Goal: Task Accomplishment & Management: Check status

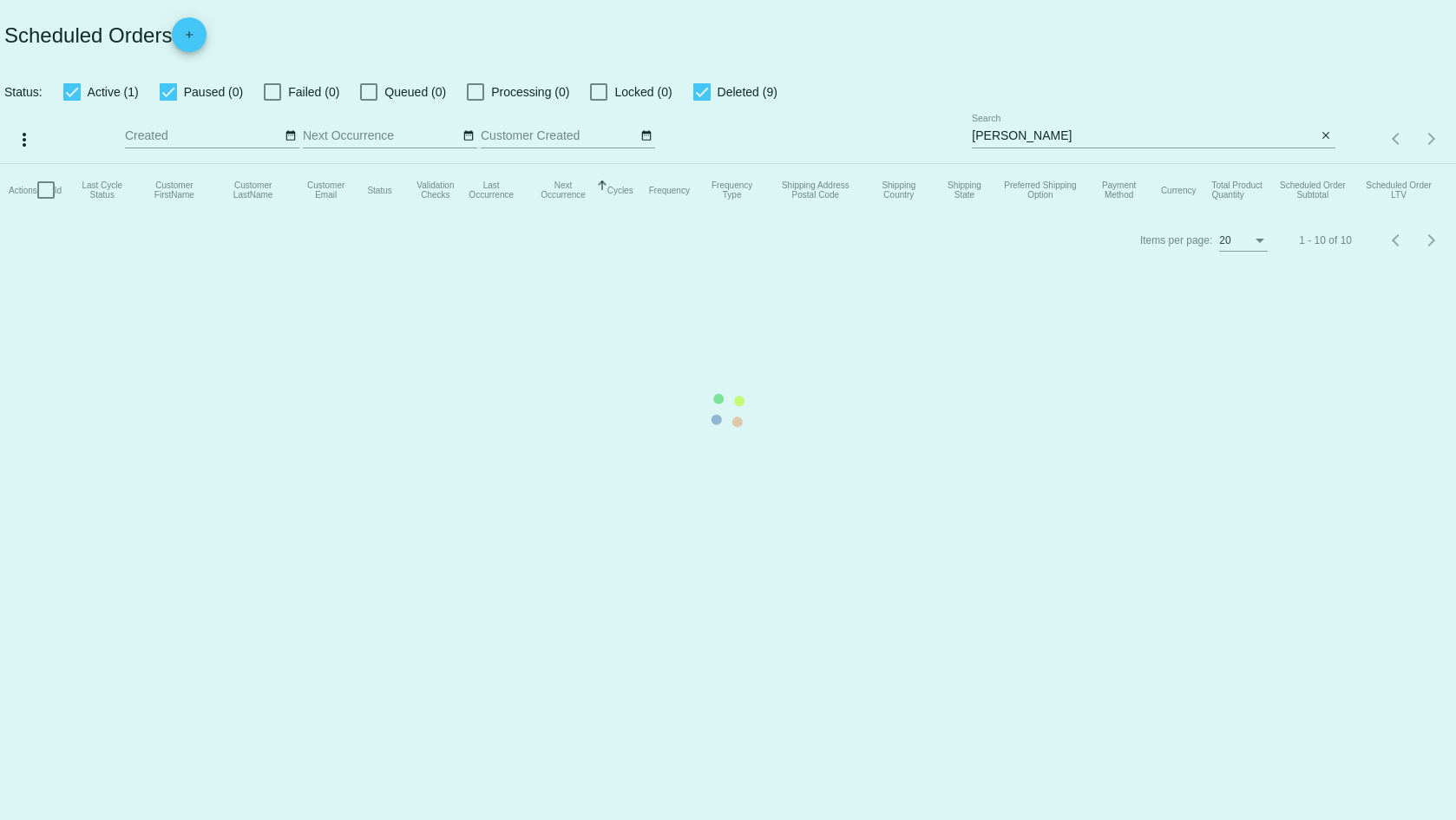
click at [1020, 164] on mat-table "Actions Id Last Cycle Status Customer FirstName Customer LastName Customer Emai…" at bounding box center [728, 190] width 1456 height 52
click at [1322, 164] on mat-table "Actions Id Last Cycle Status Customer FirstName Customer LastName Customer Emai…" at bounding box center [728, 190] width 1456 height 52
click at [1324, 137] on app-dashboard-scheduled-orders "Scheduled Orders add Status: Active (1) Paused (0) Failed (0) Queued (0) Proces…" at bounding box center [728, 132] width 1456 height 265
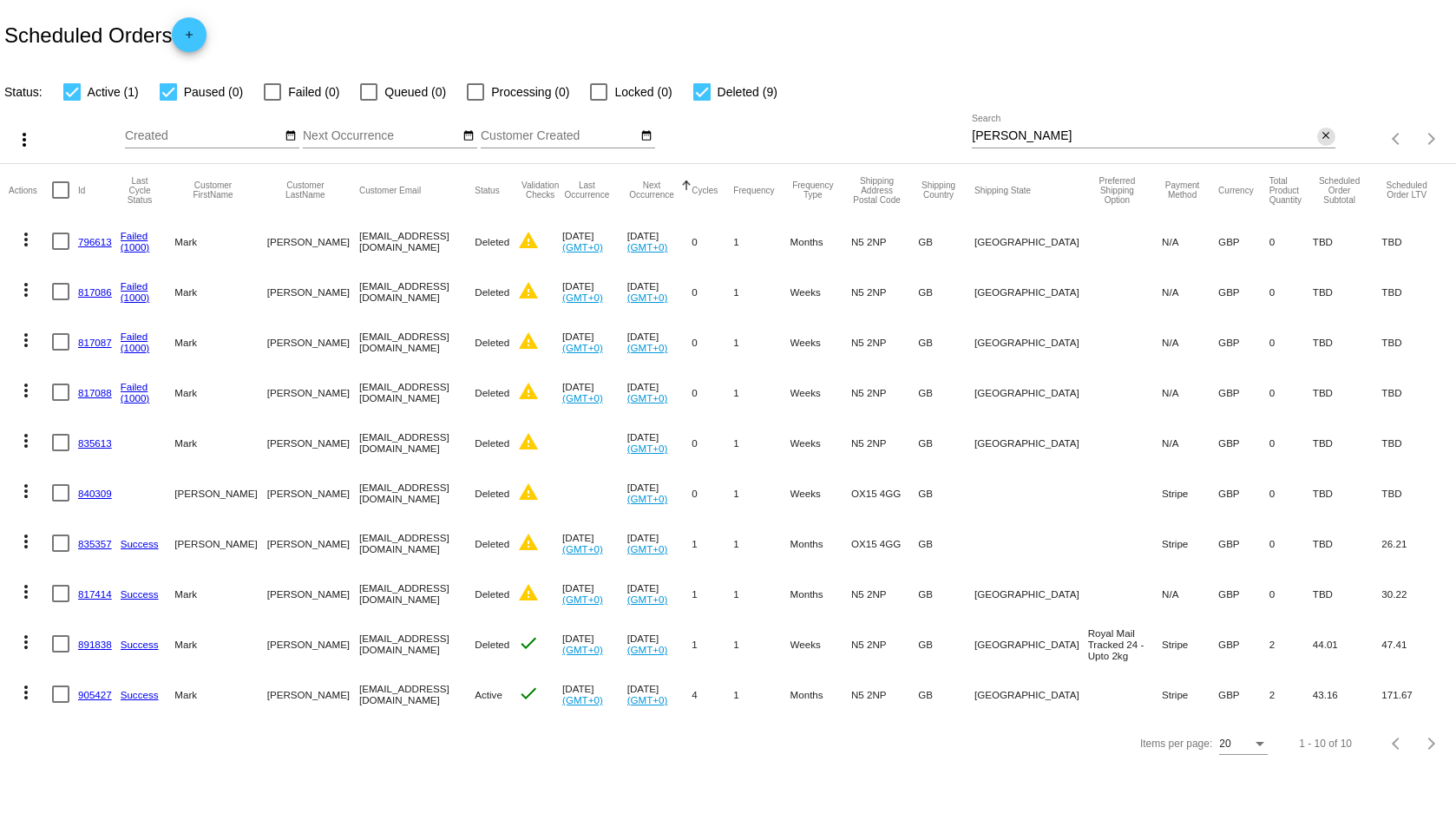
click at [1324, 136] on mat-icon "close" at bounding box center [1325, 136] width 12 height 14
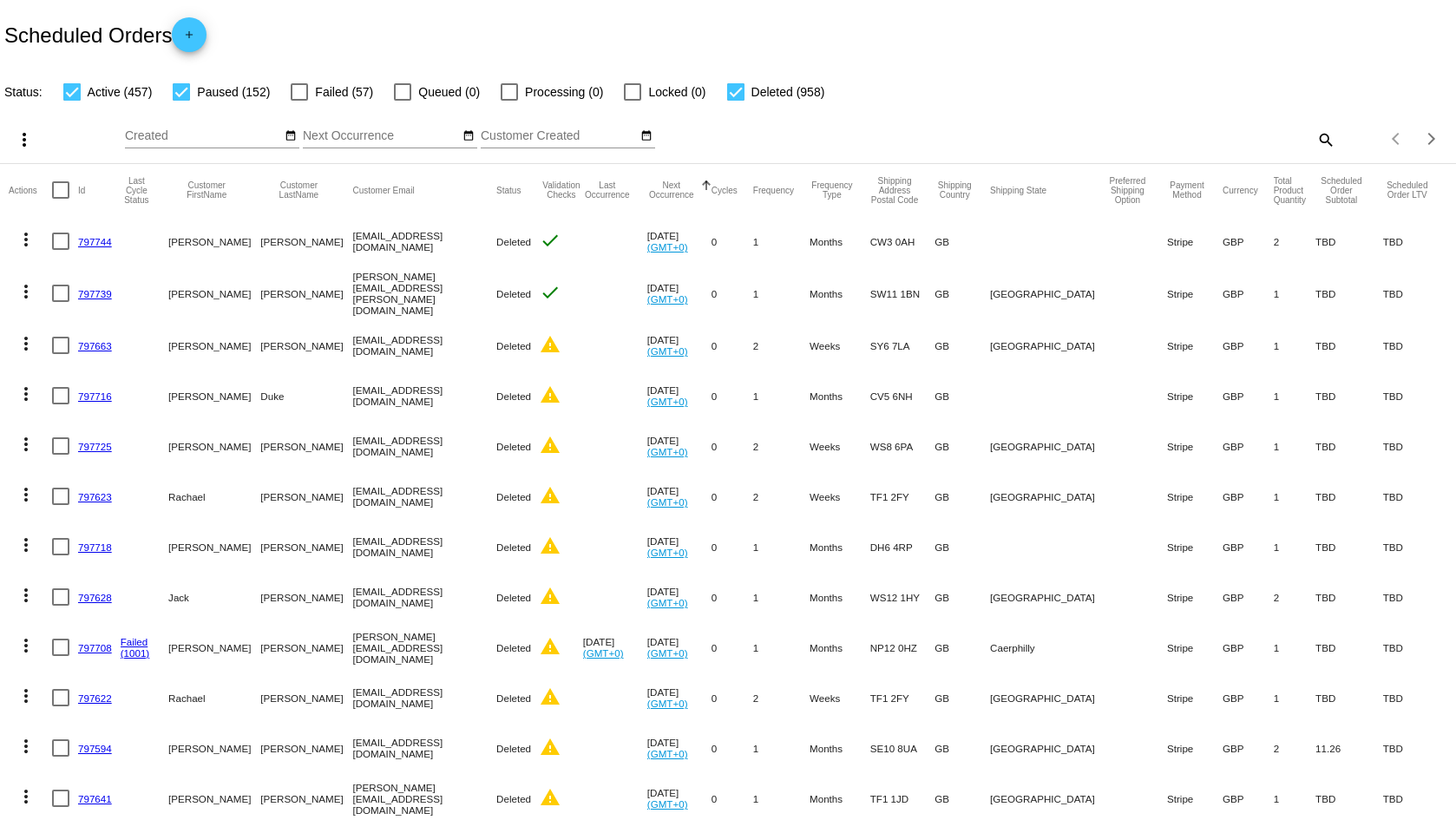
click at [1314, 134] on mat-icon "search" at bounding box center [1324, 139] width 21 height 27
click at [1046, 140] on input "Search" at bounding box center [1152, 136] width 362 height 14
type input "422905"
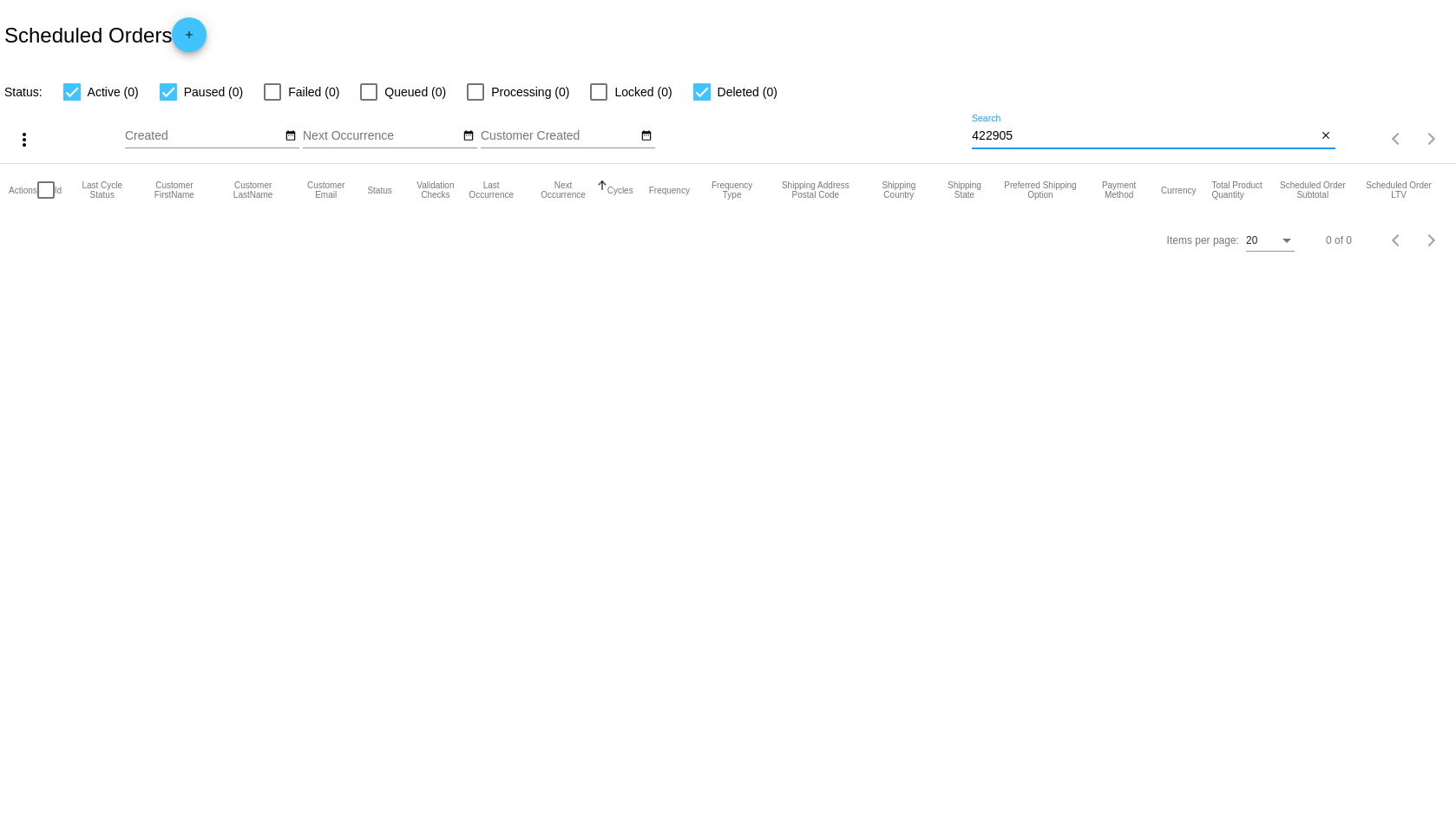
click at [1010, 129] on input "422905" at bounding box center [1143, 136] width 344 height 14
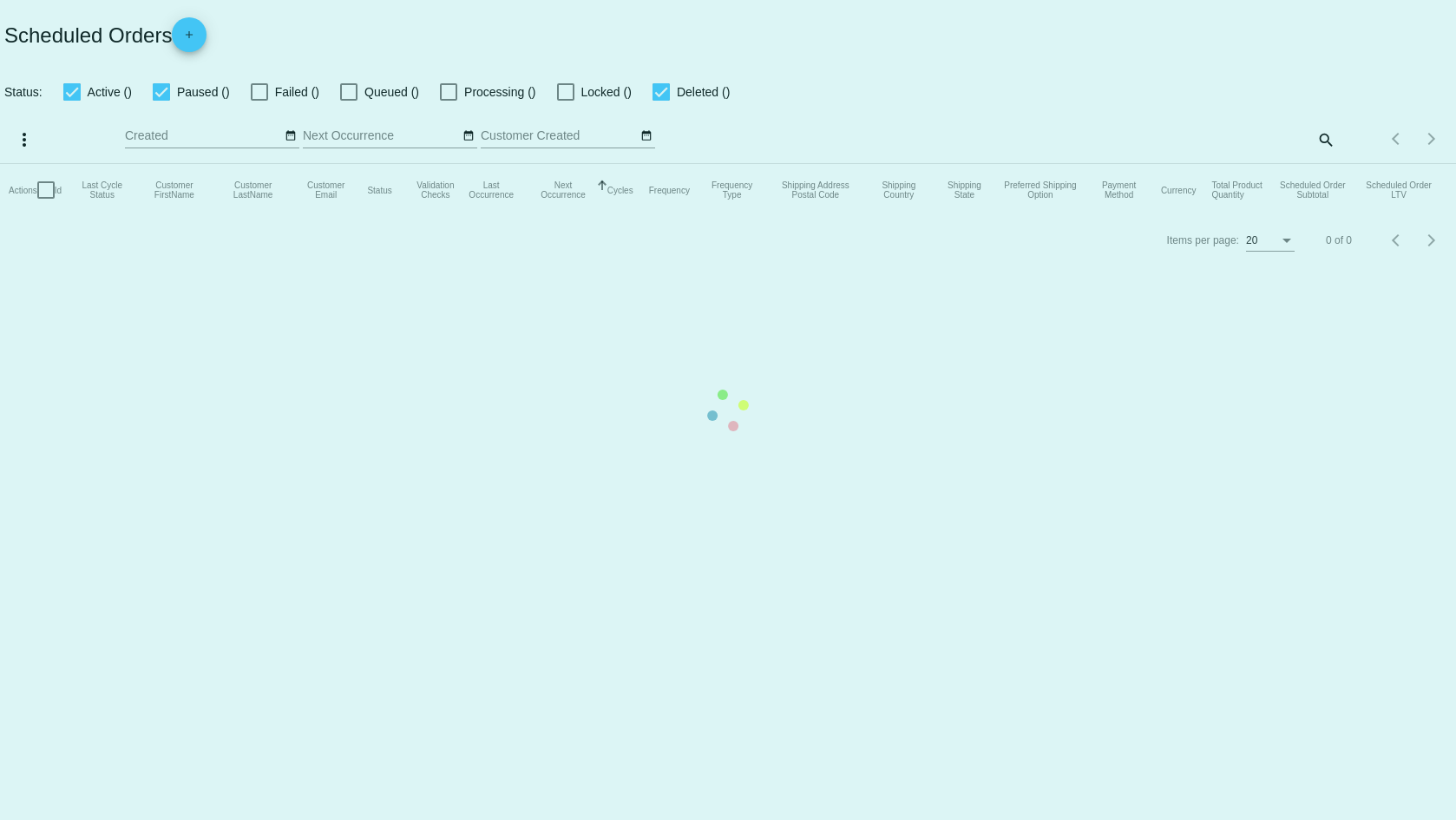
click at [1319, 164] on mat-table "Actions Id Last Cycle Status Customer FirstName Customer LastName Customer Emai…" at bounding box center [728, 190] width 1456 height 52
click at [1320, 164] on mat-table "Actions Id Last Cycle Status Customer FirstName Customer LastName Customer Emai…" at bounding box center [728, 190] width 1456 height 52
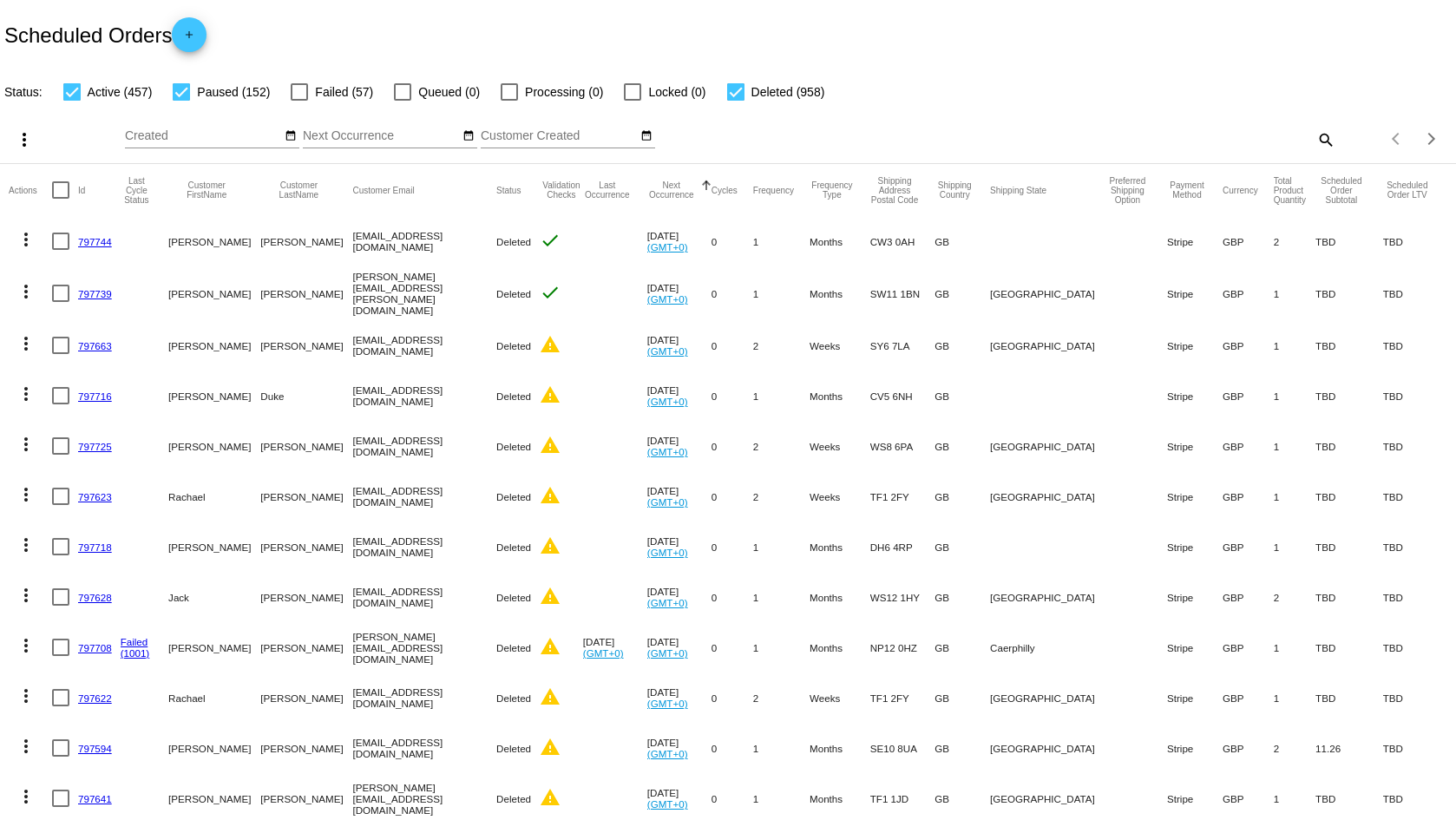
click at [1314, 138] on mat-icon "search" at bounding box center [1324, 139] width 21 height 27
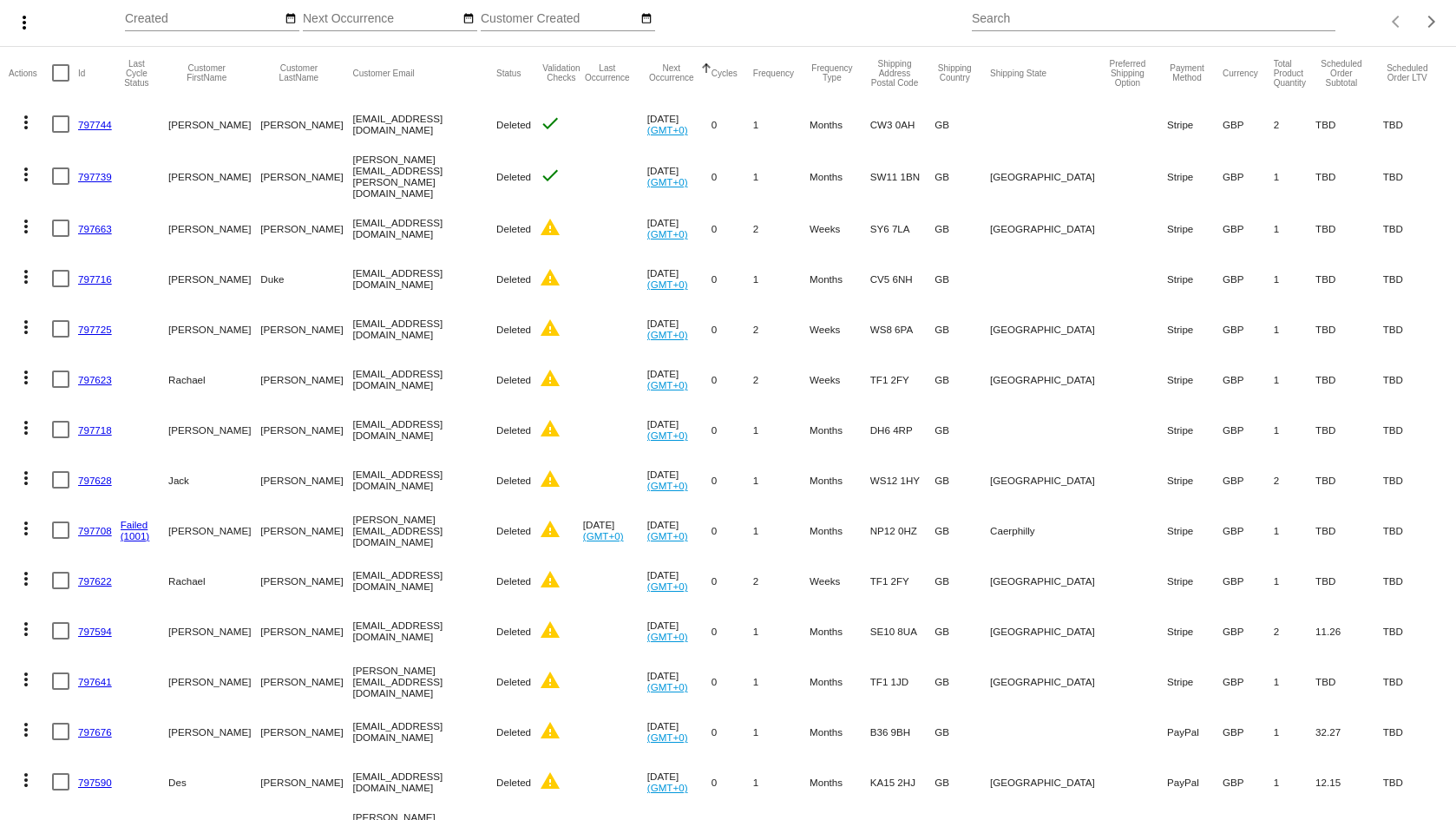
scroll to position [31, 0]
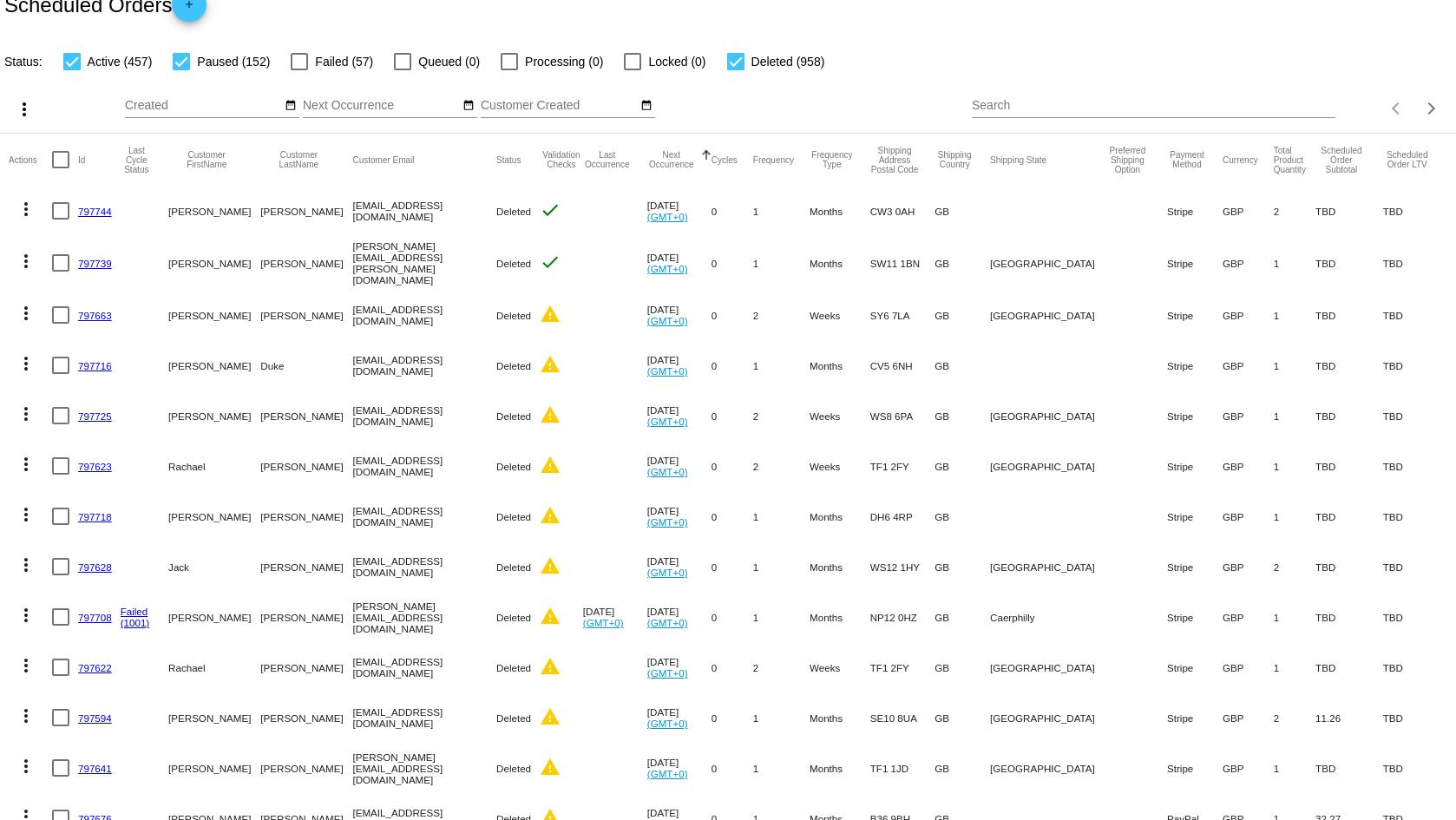
click at [997, 99] on input "Search" at bounding box center [1152, 106] width 362 height 14
type input "rebecca taylor"
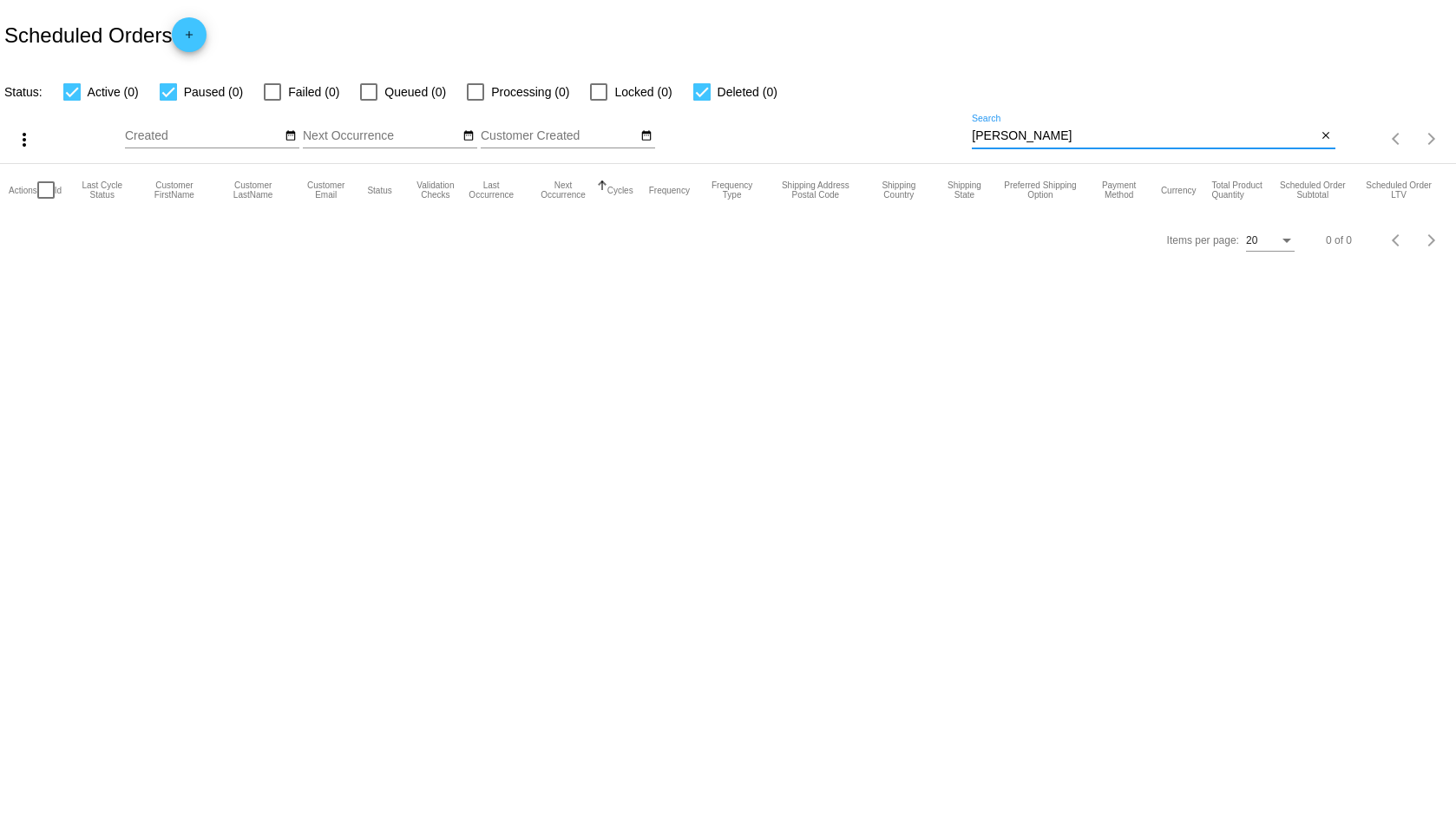
scroll to position [0, 0]
